Goal: Navigation & Orientation: Find specific page/section

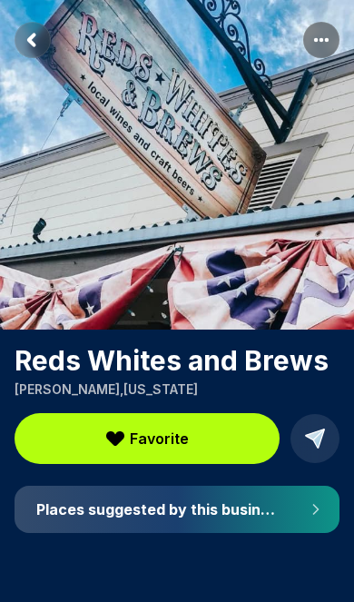
click at [190, 513] on h4 "Places suggested by this business" at bounding box center [156, 509] width 241 height 18
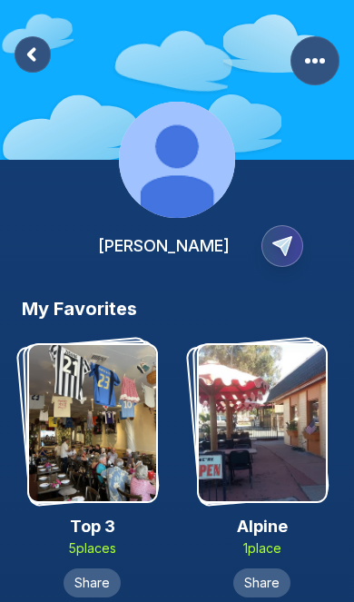
click at [34, 55] on rect at bounding box center [33, 54] width 36 height 36
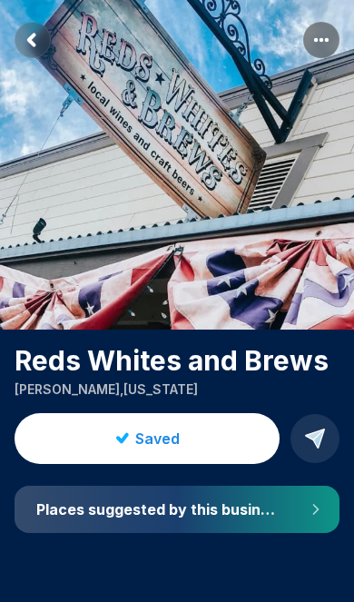
click at [226, 507] on h4 "Places suggested by this business" at bounding box center [156, 509] width 241 height 18
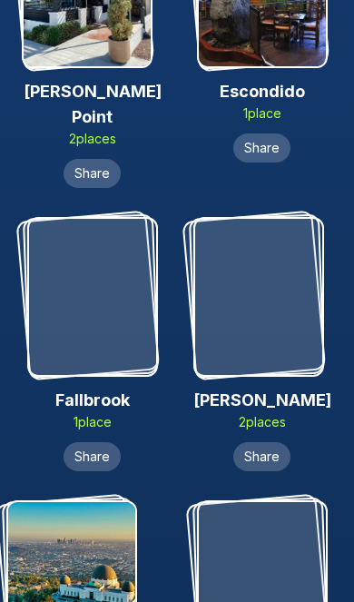
scroll to position [739, 0]
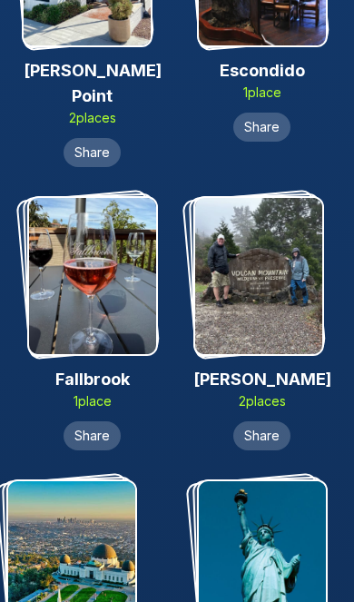
click at [250, 387] on div "Julian 2 place s" at bounding box center [262, 306] width 138 height 221
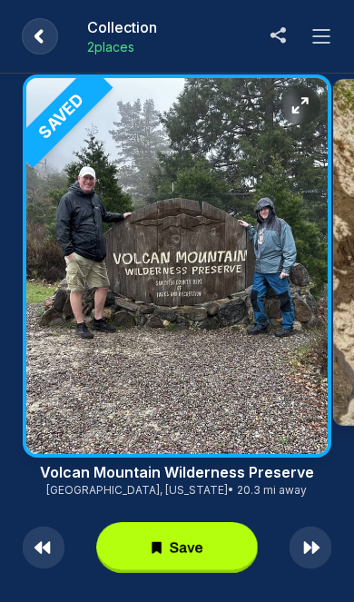
click at [50, 26] on rect at bounding box center [40, 36] width 36 height 36
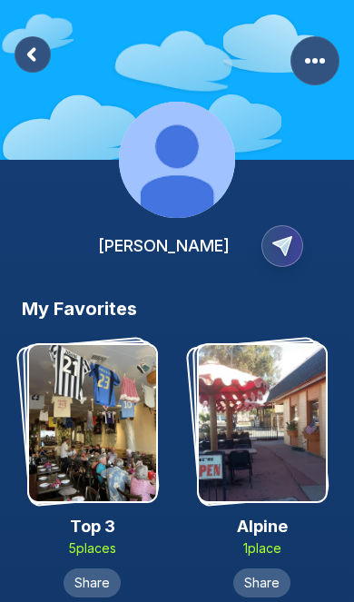
click at [33, 54] on rect at bounding box center [33, 54] width 36 height 36
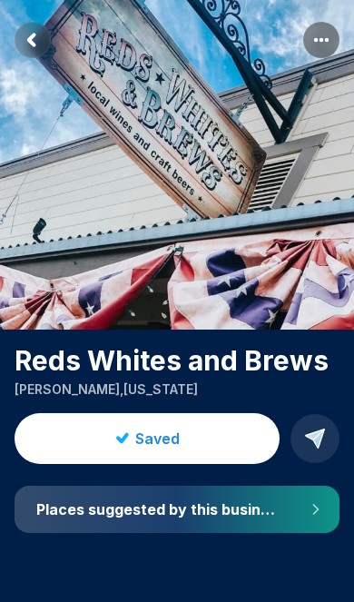
click at [38, 43] on rect "Return to previous page" at bounding box center [33, 40] width 36 height 36
click at [31, 34] on rect "Return to previous page" at bounding box center [33, 40] width 36 height 36
click at [34, 37] on icon "Return to previous page" at bounding box center [31, 39] width 5 height 10
click at [246, 512] on h4 "Places suggested by this business" at bounding box center [156, 509] width 241 height 18
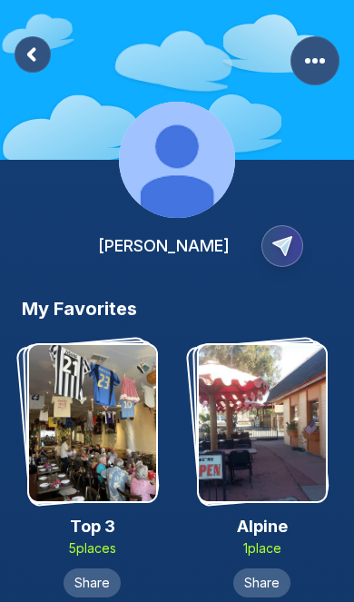
click at [269, 443] on img at bounding box center [262, 423] width 127 height 156
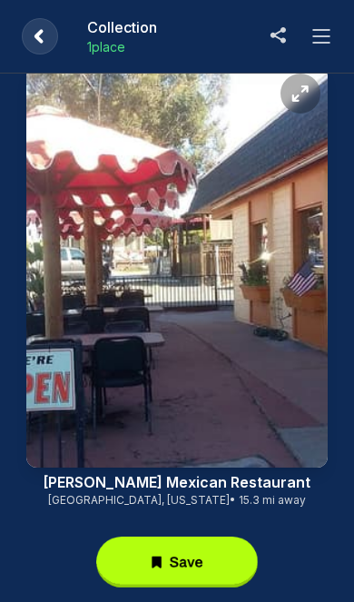
click at [327, 35] on icon at bounding box center [321, 36] width 22 height 22
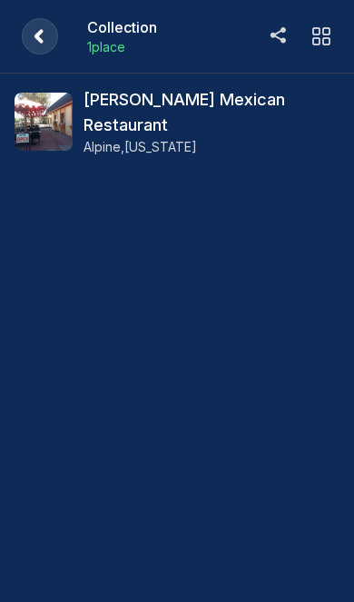
click at [210, 108] on h3 "[PERSON_NAME] Mexican Restaurant" at bounding box center [211, 112] width 256 height 51
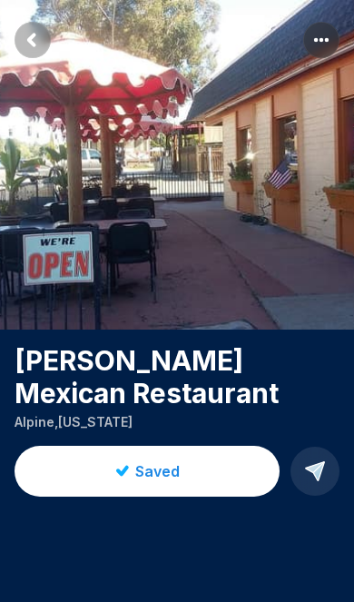
click at [30, 44] on rect "Return to previous page" at bounding box center [33, 40] width 36 height 36
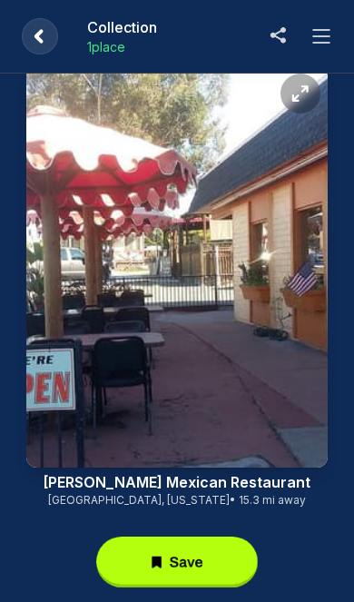
click at [42, 41] on icon at bounding box center [38, 36] width 5 height 10
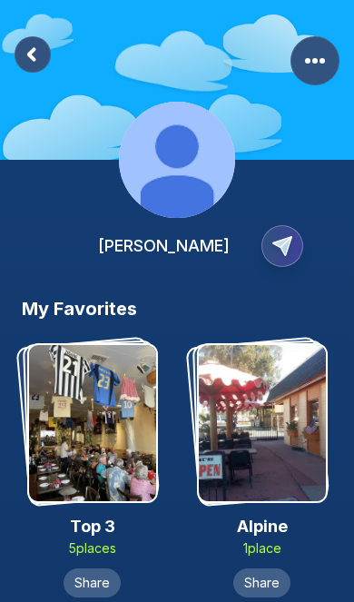
click at [34, 50] on icon at bounding box center [31, 54] width 5 height 10
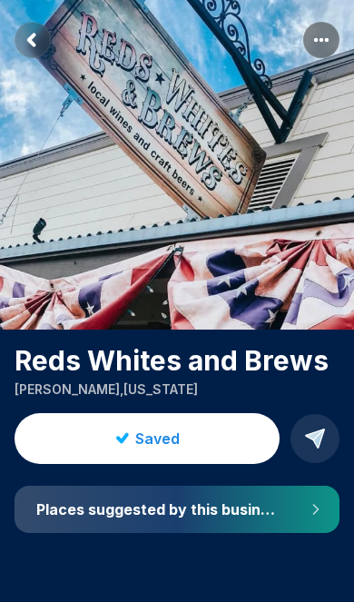
click at [38, 40] on rect "Return to previous page" at bounding box center [33, 40] width 36 height 36
click at [34, 43] on rect "Return to previous page" at bounding box center [33, 40] width 36 height 36
click at [25, 58] on img at bounding box center [177, 164] width 354 height 329
click at [40, 35] on rect "Return to previous page" at bounding box center [33, 40] width 36 height 36
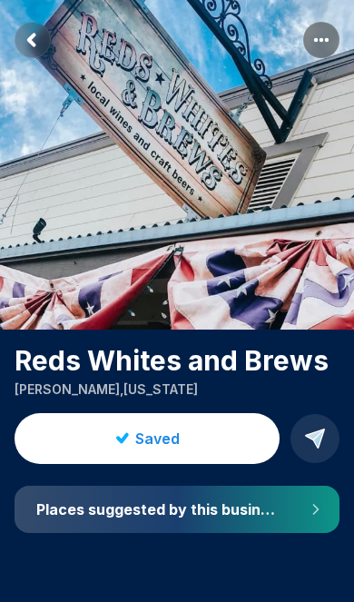
click at [251, 505] on h4 "Places suggested by this business" at bounding box center [156, 509] width 241 height 18
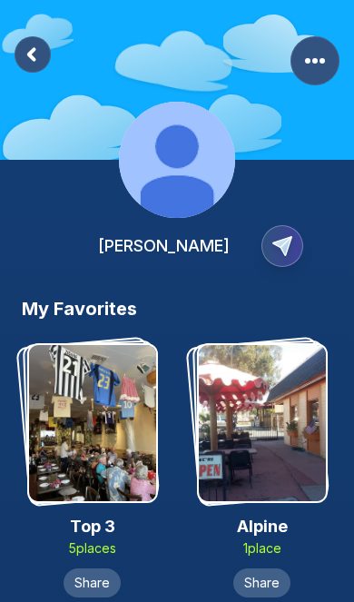
click at [90, 420] on img at bounding box center [92, 423] width 127 height 156
